Goal: Task Accomplishment & Management: Check status

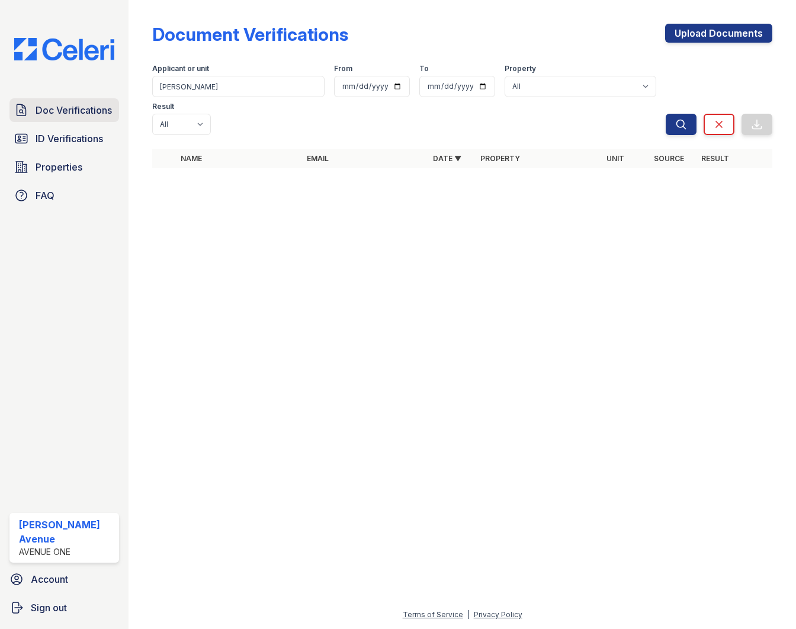
click at [75, 107] on span "Doc Verifications" at bounding box center [74, 110] width 76 height 14
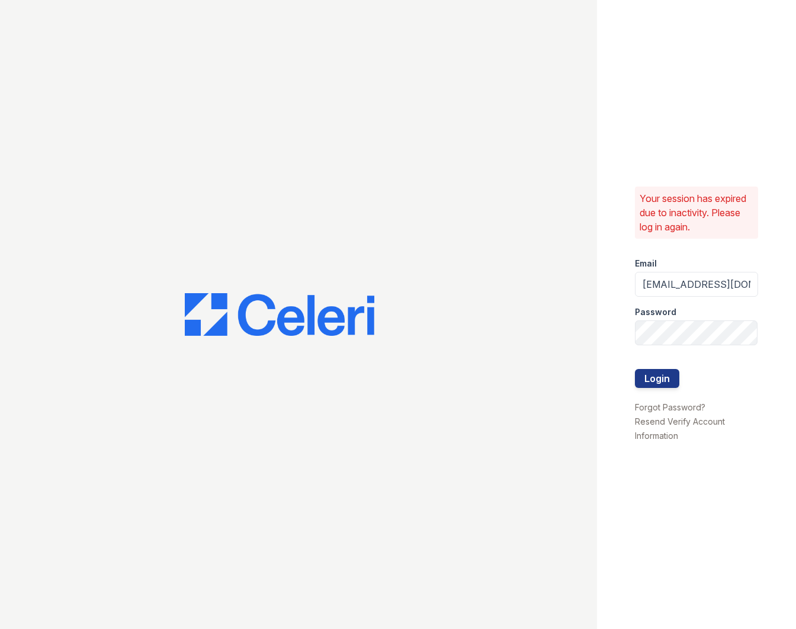
drag, startPoint x: 199, startPoint y: 88, endPoint x: 265, endPoint y: 108, distance: 68.8
click at [653, 383] on button "Login" at bounding box center [657, 378] width 44 height 19
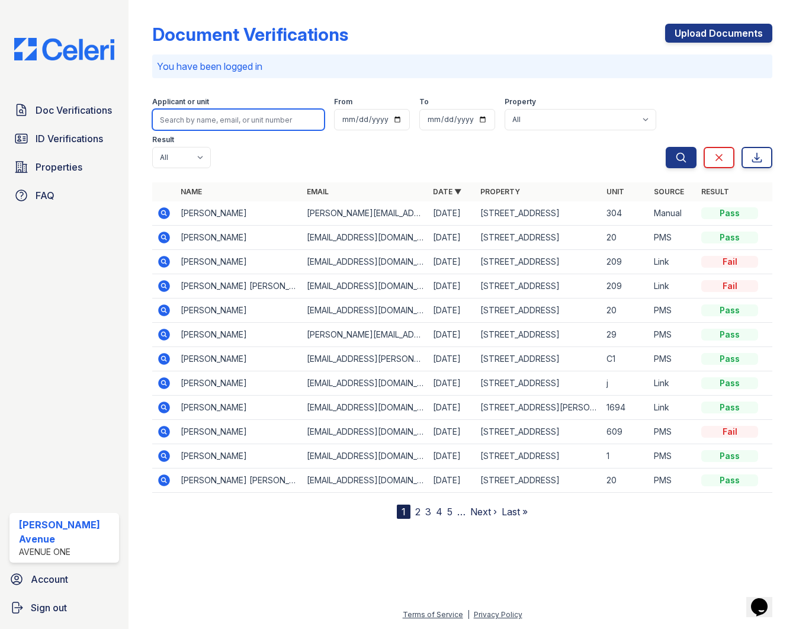
click at [211, 121] on input "search" at bounding box center [238, 119] width 172 height 21
type input "christon"
click at [666, 147] on button "Search" at bounding box center [681, 157] width 31 height 21
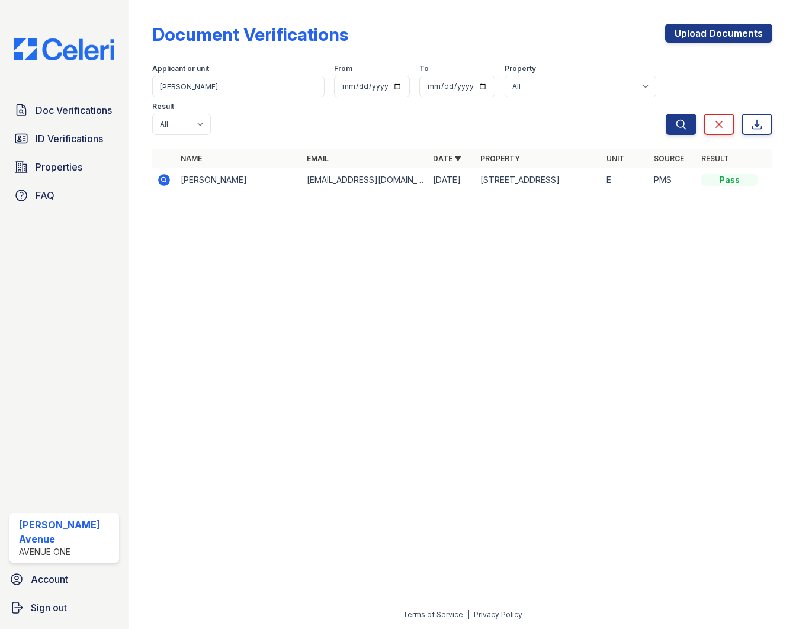
click at [473, 40] on div "Document Verifications Upload Documents" at bounding box center [462, 39] width 620 height 31
click at [206, 168] on td "Christon Jackson" at bounding box center [239, 180] width 126 height 24
click at [163, 178] on icon at bounding box center [163, 179] width 3 height 3
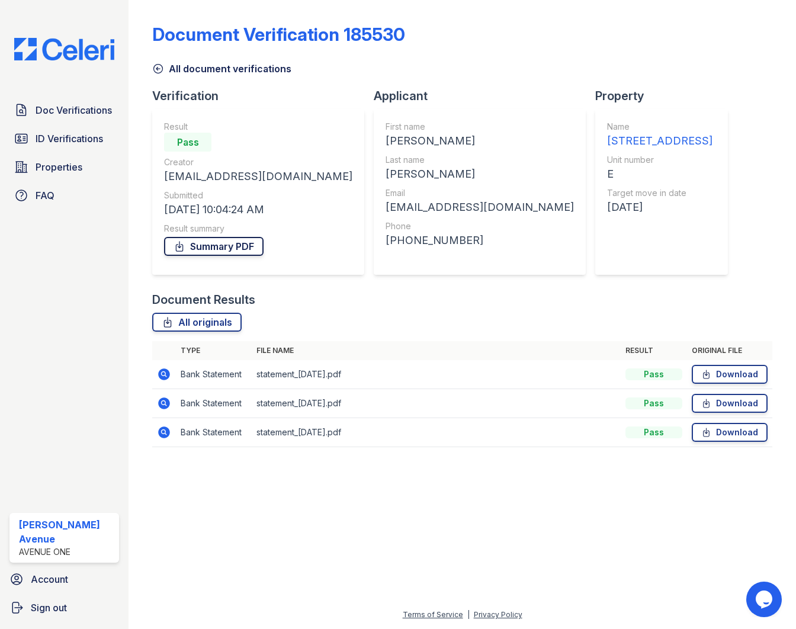
click at [214, 249] on link "Summary PDF" at bounding box center [214, 246] width 100 height 19
click at [243, 245] on link "Summary PDF" at bounding box center [214, 246] width 100 height 19
click at [221, 326] on link "All originals" at bounding box center [196, 322] width 89 height 19
